Goal: Use online tool/utility: Utilize a website feature to perform a specific function

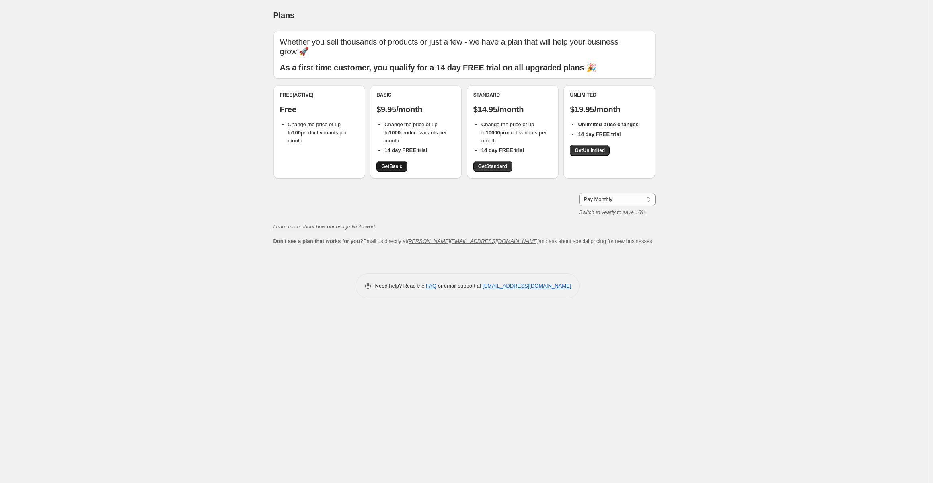
click at [393, 171] on link "Get Basic" at bounding box center [391, 166] width 31 height 11
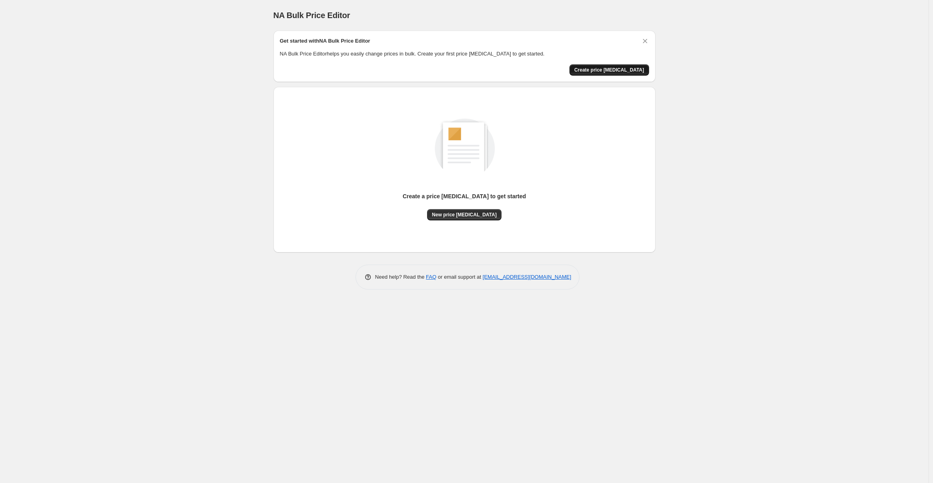
click at [628, 67] on span "Create price [MEDICAL_DATA]" at bounding box center [609, 70] width 70 height 6
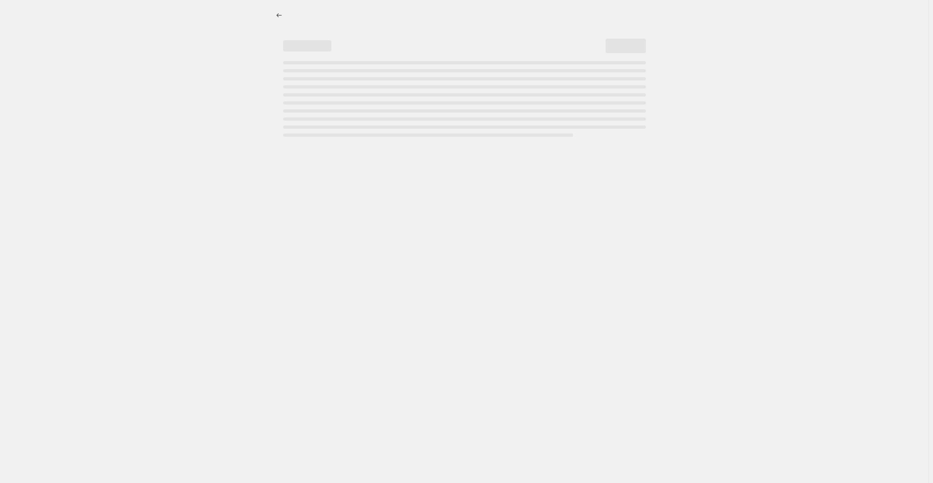
select select "percentage"
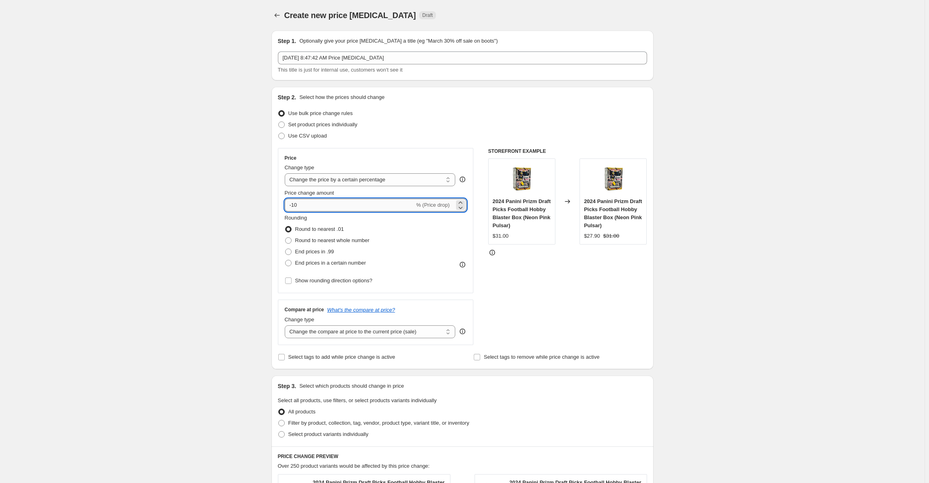
click at [304, 209] on input "-10" at bounding box center [350, 205] width 130 height 13
drag, startPoint x: 303, startPoint y: 205, endPoint x: 282, endPoint y: 204, distance: 20.9
click at [282, 204] on div "Price Change type Change the price to a certain amount Change the price by a ce…" at bounding box center [376, 220] width 196 height 145
type input "8"
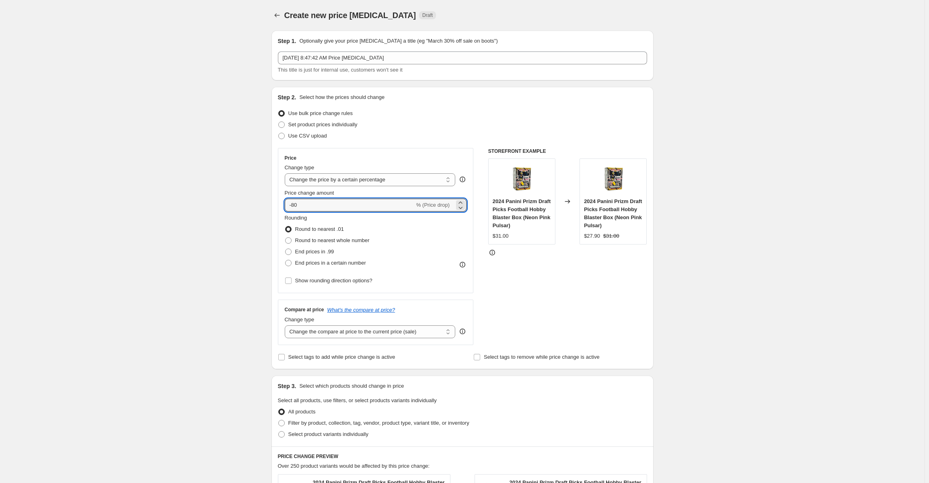
type input "-80"
click at [697, 274] on div "Create new price [MEDICAL_DATA]. This page is ready Create new price [MEDICAL_D…" at bounding box center [462, 404] width 924 height 809
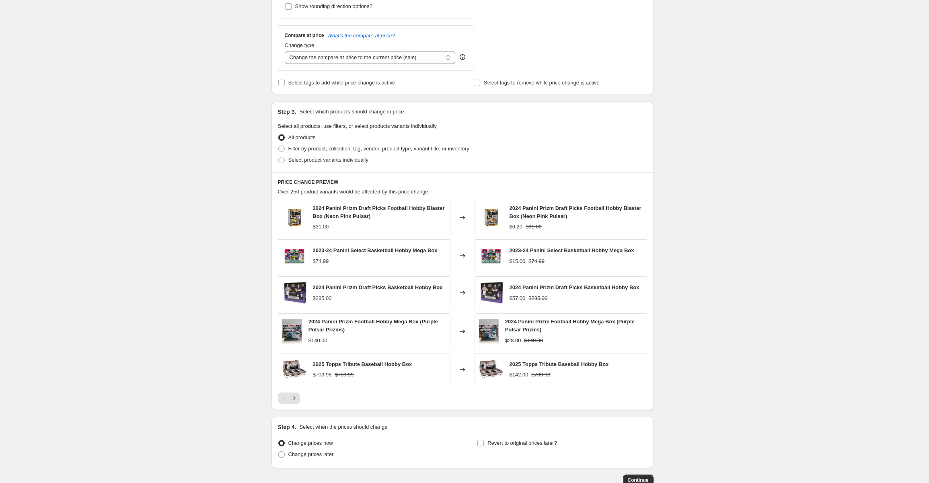
scroll to position [324, 0]
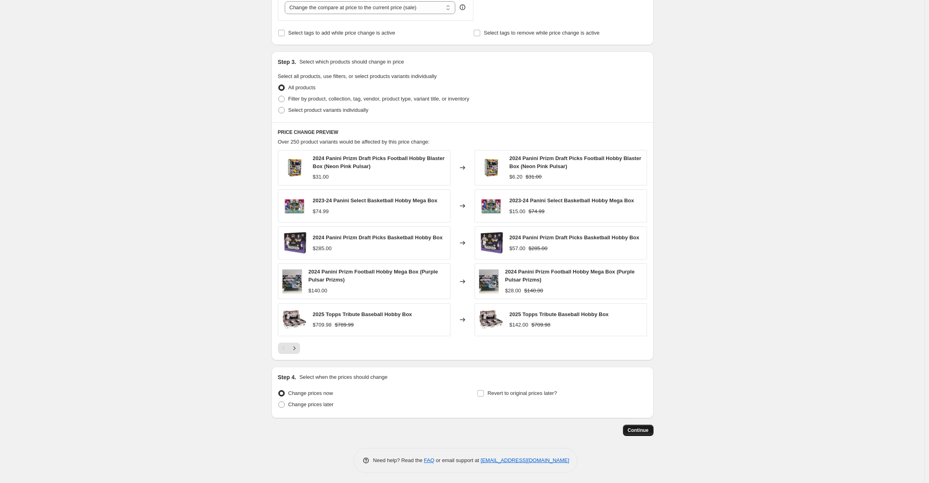
click at [647, 427] on span "Continue" at bounding box center [638, 430] width 21 height 6
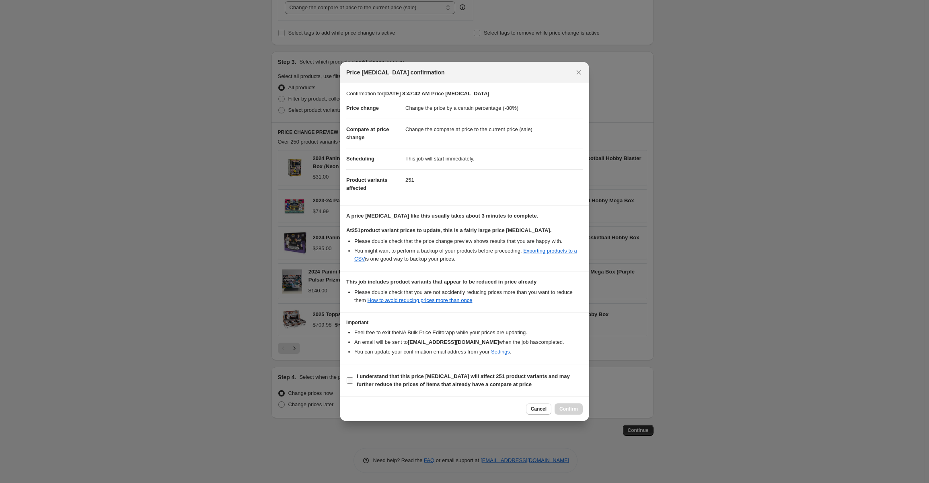
click at [352, 378] on span ":r20:" at bounding box center [349, 380] width 7 height 7
click at [346, 383] on span ":r20:" at bounding box center [349, 380] width 7 height 7
click at [347, 383] on input "I understand that this price [MEDICAL_DATA] will affect 251 product variants an…" at bounding box center [350, 380] width 6 height 6
checkbox input "true"
click at [569, 406] on span "Confirm" at bounding box center [568, 409] width 18 height 6
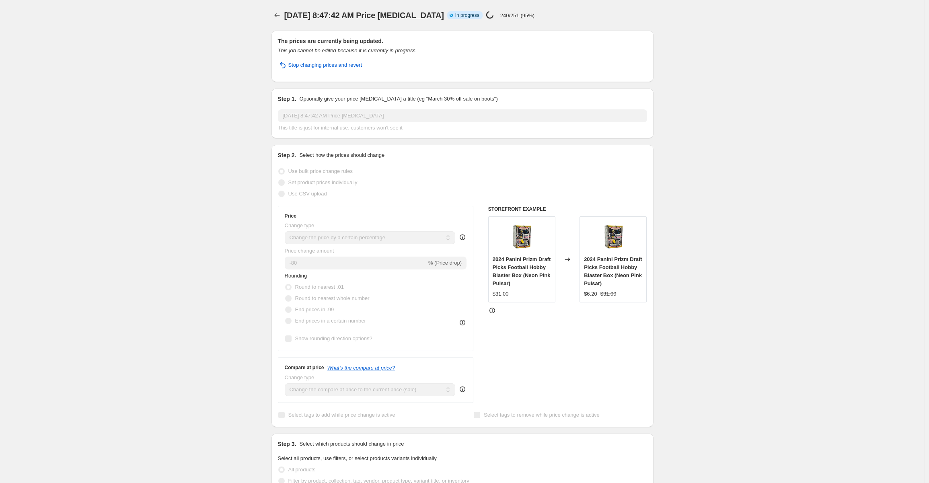
select select "percentage"
